Goal: Communication & Community: Answer question/provide support

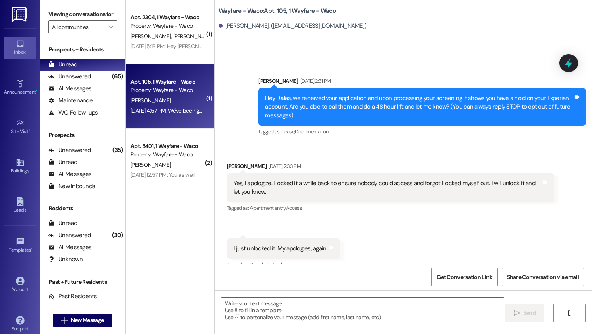
scroll to position [6851, 0]
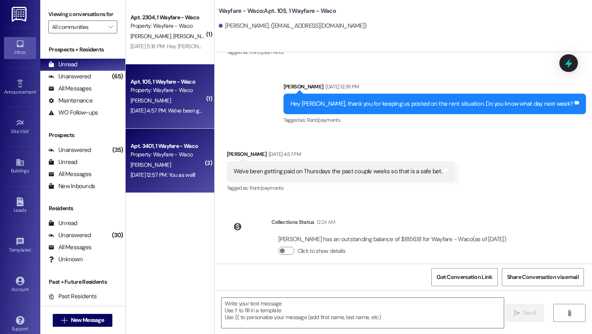
click at [166, 155] on div "Property: Wayfare - Waco" at bounding box center [167, 155] width 74 height 8
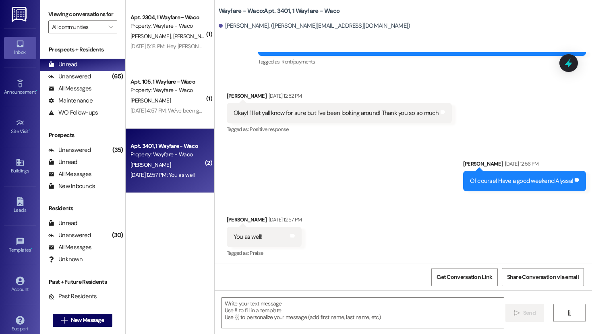
scroll to position [1887, 0]
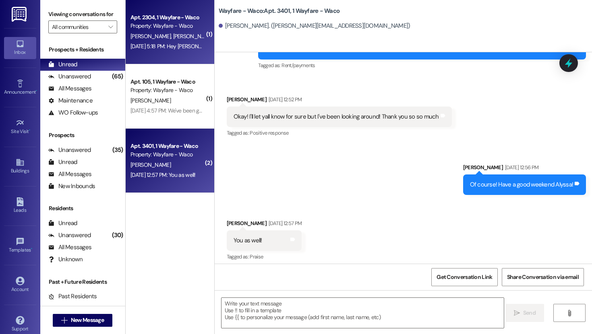
click at [153, 45] on div "[DATE] 5:18 PM: Hey [PERSON_NAME], I just emailed it to you. Please let me know…" at bounding box center [246, 46] width 233 height 7
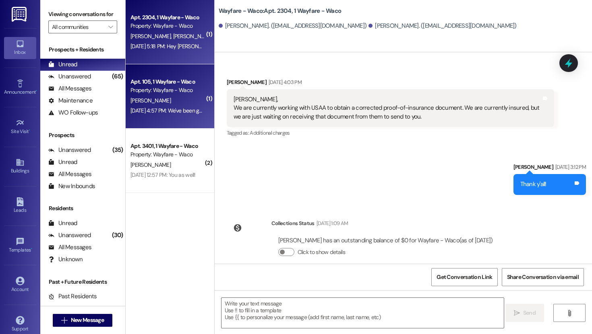
scroll to position [1867, 0]
click at [169, 93] on div "Property: Wayfare - Waco" at bounding box center [167, 90] width 74 height 8
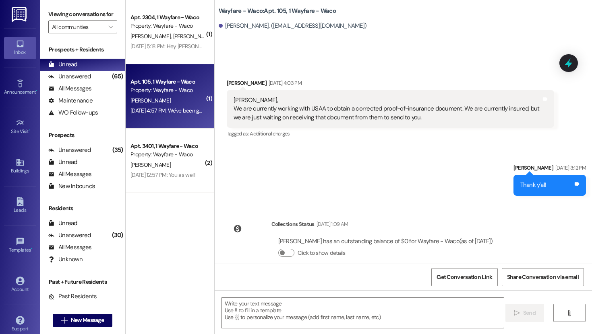
scroll to position [6850, 0]
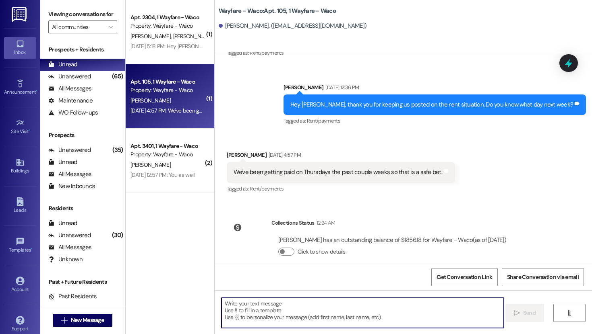
click at [304, 310] on textarea at bounding box center [362, 313] width 282 height 30
type textarea "Ok thank you for the update!"
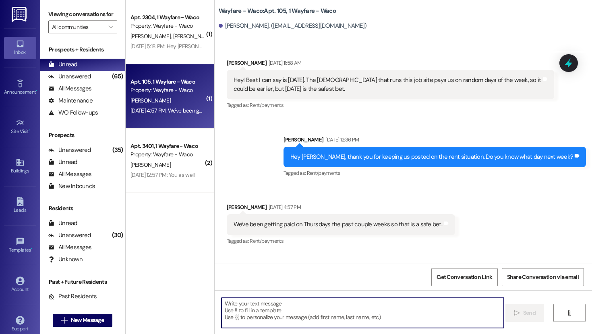
scroll to position [6777, 0]
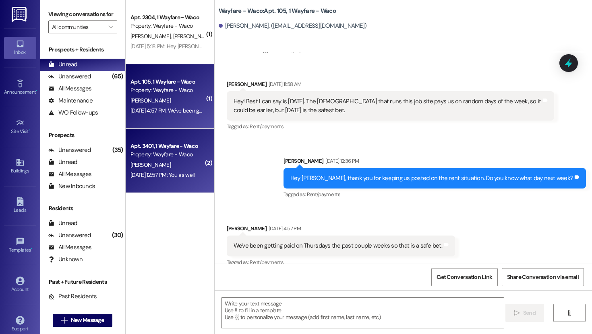
click at [169, 161] on div "[PERSON_NAME]" at bounding box center [168, 165] width 76 height 10
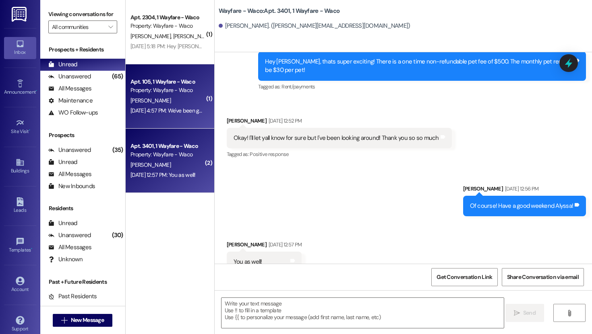
scroll to position [1867, 0]
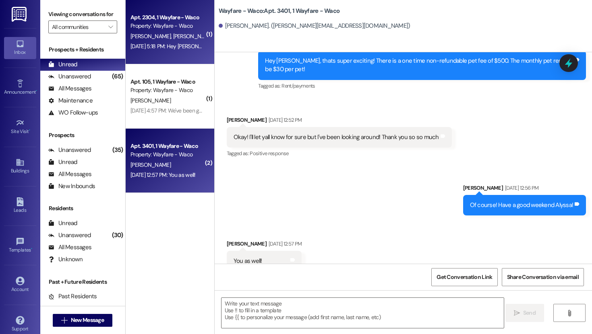
click at [165, 56] on div "Apt. 2304, 1 Wayfare - Waco Property: Wayfare - Waco [PERSON_NAME] [PERSON_NAME…" at bounding box center [170, 32] width 89 height 64
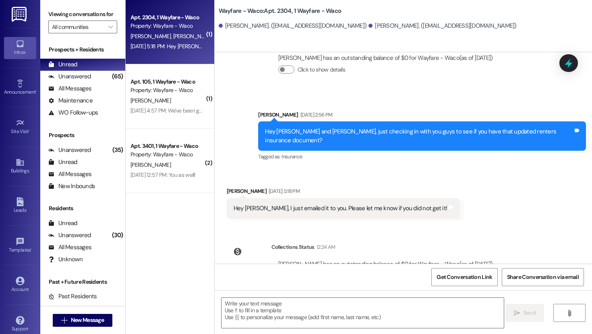
scroll to position [2051, 0]
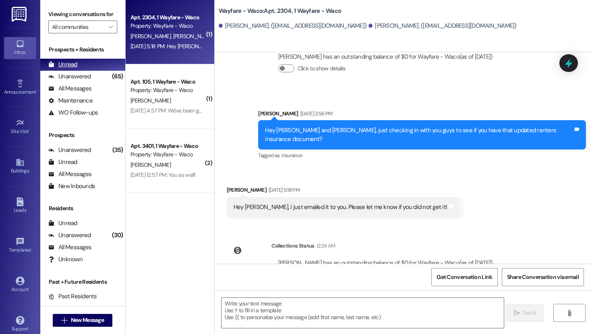
click at [64, 69] on div "Unread" at bounding box center [62, 64] width 29 height 8
